Goal: Use online tool/utility

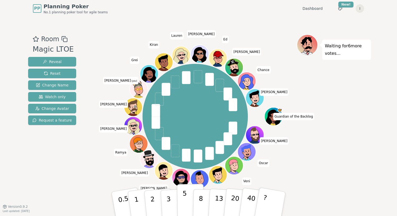
click at [188, 193] on button "5" at bounding box center [190, 204] width 27 height 40
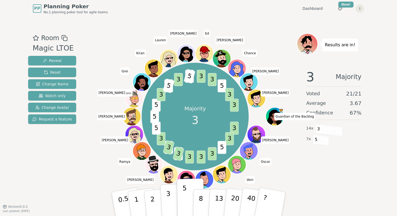
click at [170, 198] on p "3" at bounding box center [169, 204] width 6 height 29
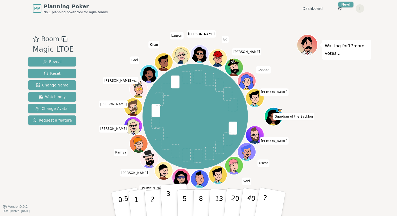
click at [167, 201] on button "3" at bounding box center [174, 203] width 29 height 41
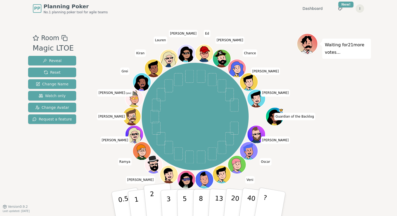
click at [153, 195] on p "2" at bounding box center [153, 204] width 7 height 29
click at [156, 195] on button "2" at bounding box center [159, 204] width 30 height 42
click at [167, 196] on p "3" at bounding box center [169, 204] width 6 height 29
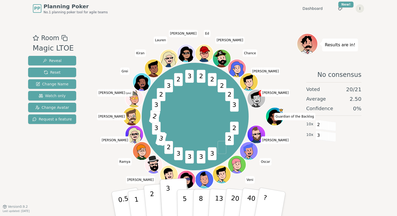
click at [152, 200] on p "2" at bounding box center [153, 204] width 7 height 29
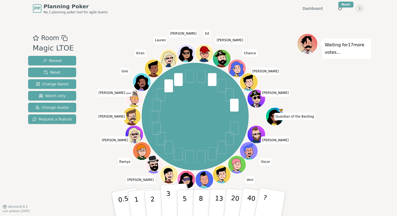
click at [168, 195] on p "3" at bounding box center [169, 204] width 6 height 29
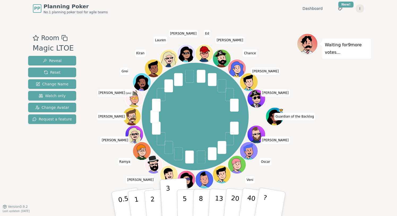
click at [264, 23] on div "Room Magic LTOE Reveal Reset Change Name Watch only Change Avatar Request a fea…" at bounding box center [198, 111] width 345 height 189
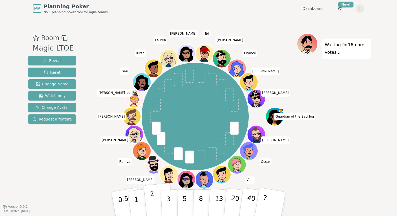
click at [154, 200] on p "2" at bounding box center [153, 204] width 7 height 29
